Goal: Information Seeking & Learning: Learn about a topic

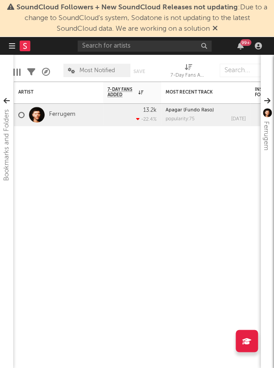
click at [217, 26] on icon at bounding box center [214, 28] width 5 height 7
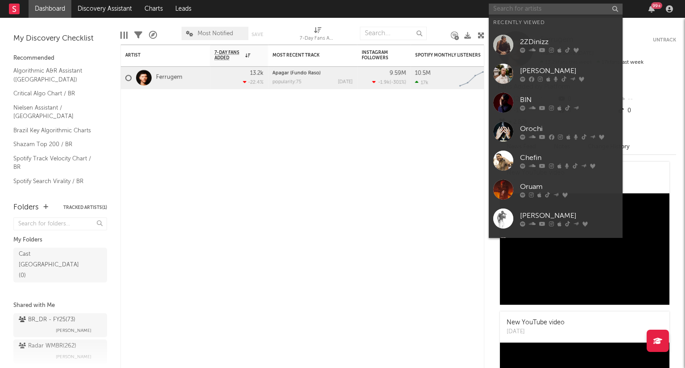
click at [273, 11] on input "text" at bounding box center [556, 9] width 134 height 11
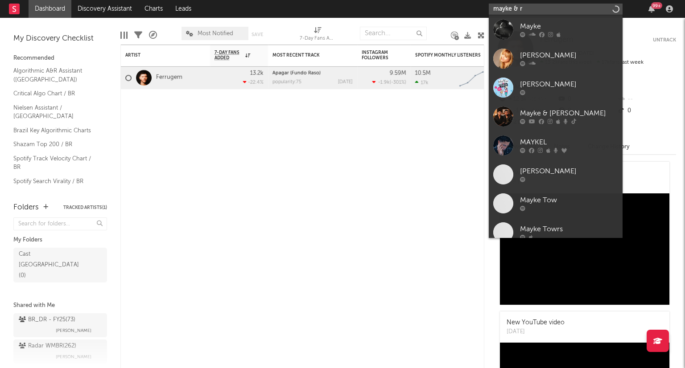
type input "mayke & ro"
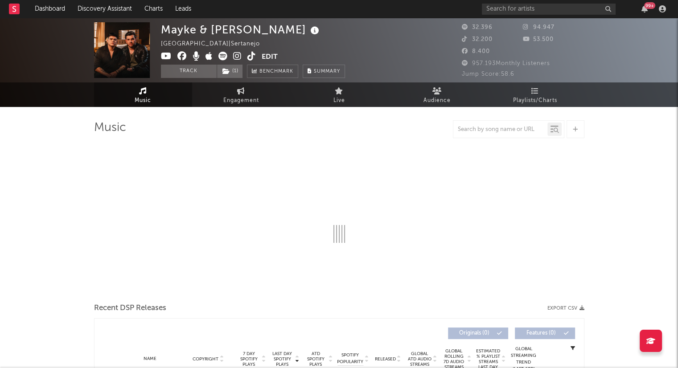
select select "6m"
